Goal: Contribute content

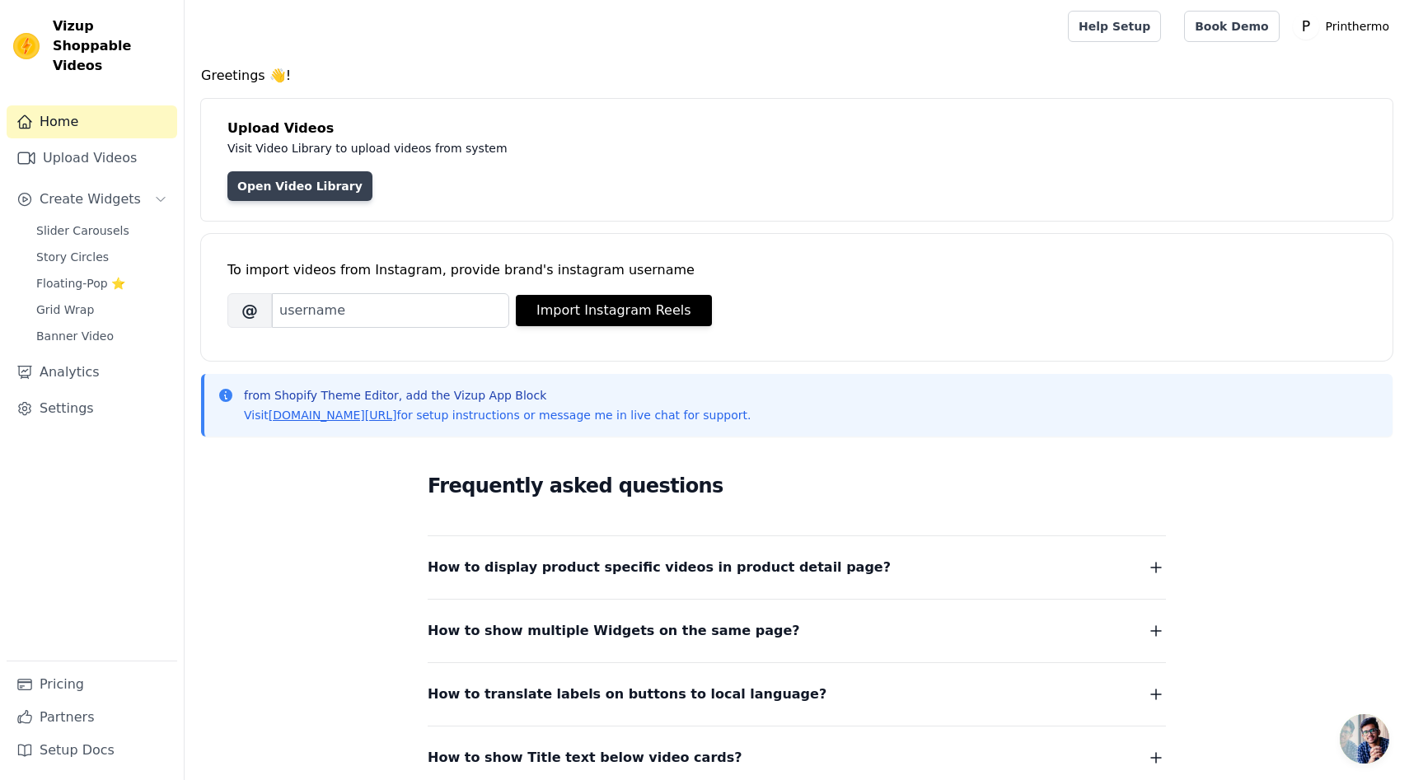
click at [325, 180] on link "Open Video Library" at bounding box center [299, 186] width 145 height 30
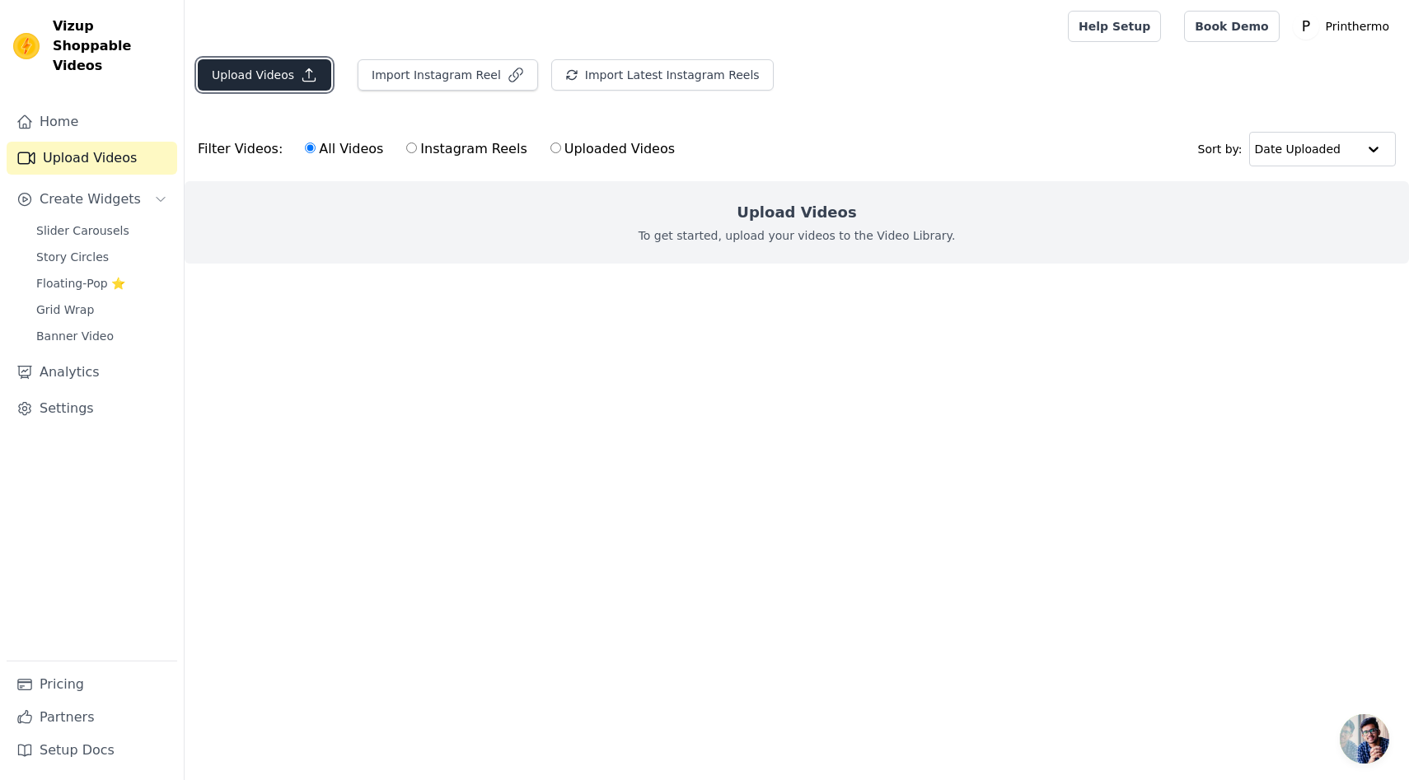
click at [289, 84] on button "Upload Videos" at bounding box center [264, 74] width 133 height 31
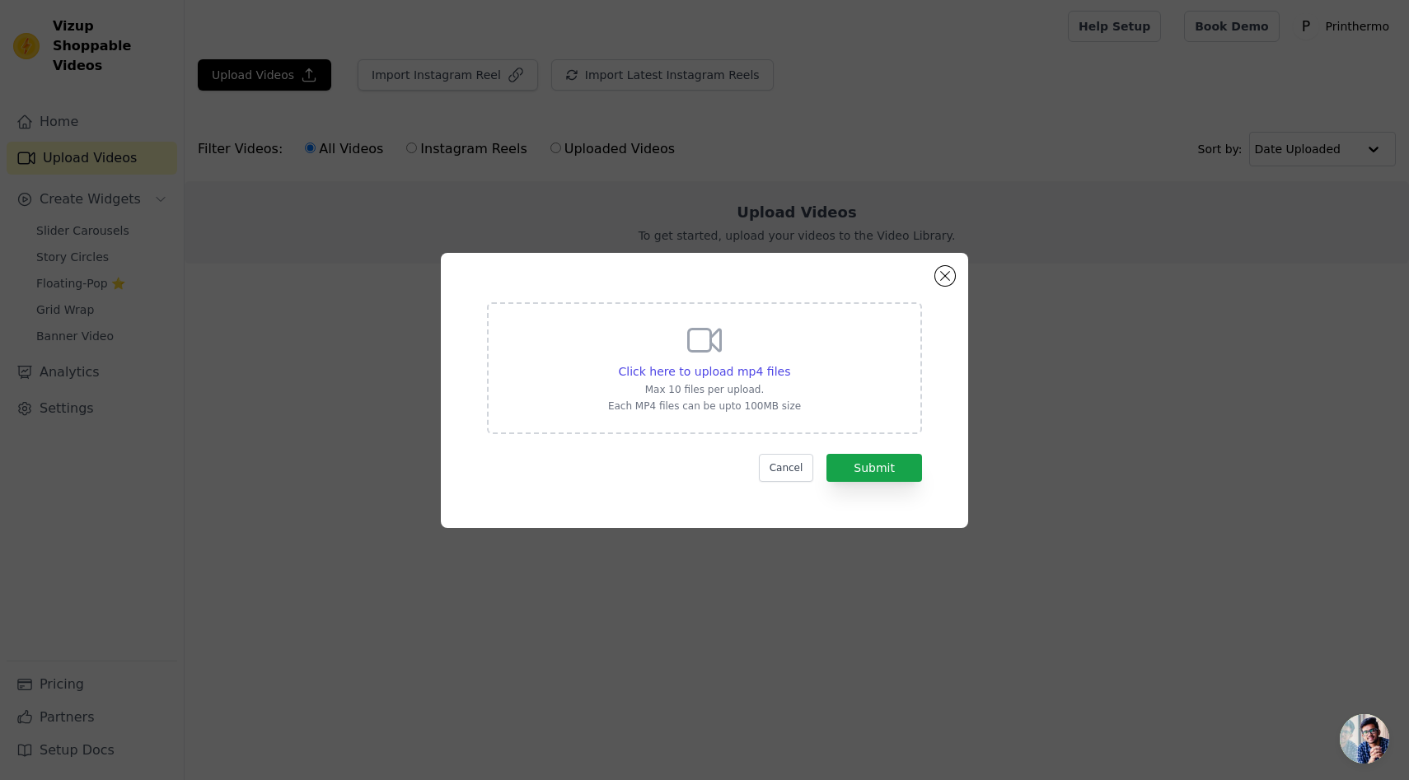
click at [681, 360] on div "Click here to upload mp4 files Max 10 files per upload. Each MP4 files can be u…" at bounding box center [704, 367] width 193 height 92
click at [789, 363] on input "Click here to upload mp4 files Max 10 files per upload. Each MP4 files can be u…" at bounding box center [789, 363] width 1 height 1
click at [732, 377] on span "Click here to upload mp4 files" at bounding box center [705, 371] width 172 height 13
click at [789, 363] on input "Click here to upload mp4 files Max 10 files per upload. Each MP4 files can be u…" at bounding box center [789, 363] width 1 height 1
click at [793, 464] on button "Cancel" at bounding box center [786, 468] width 55 height 28
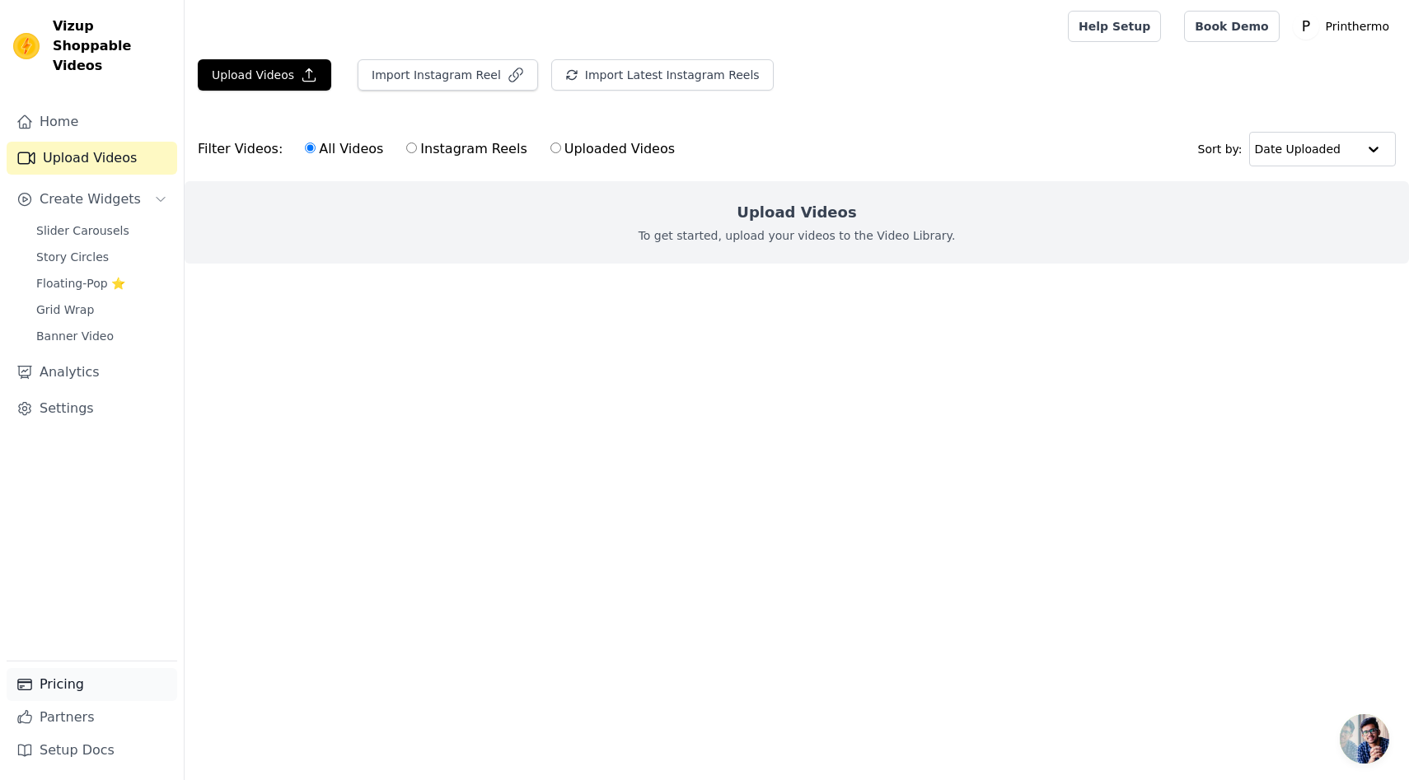
click at [67, 686] on link "Pricing" at bounding box center [92, 684] width 171 height 33
